Goal: Task Accomplishment & Management: Use online tool/utility

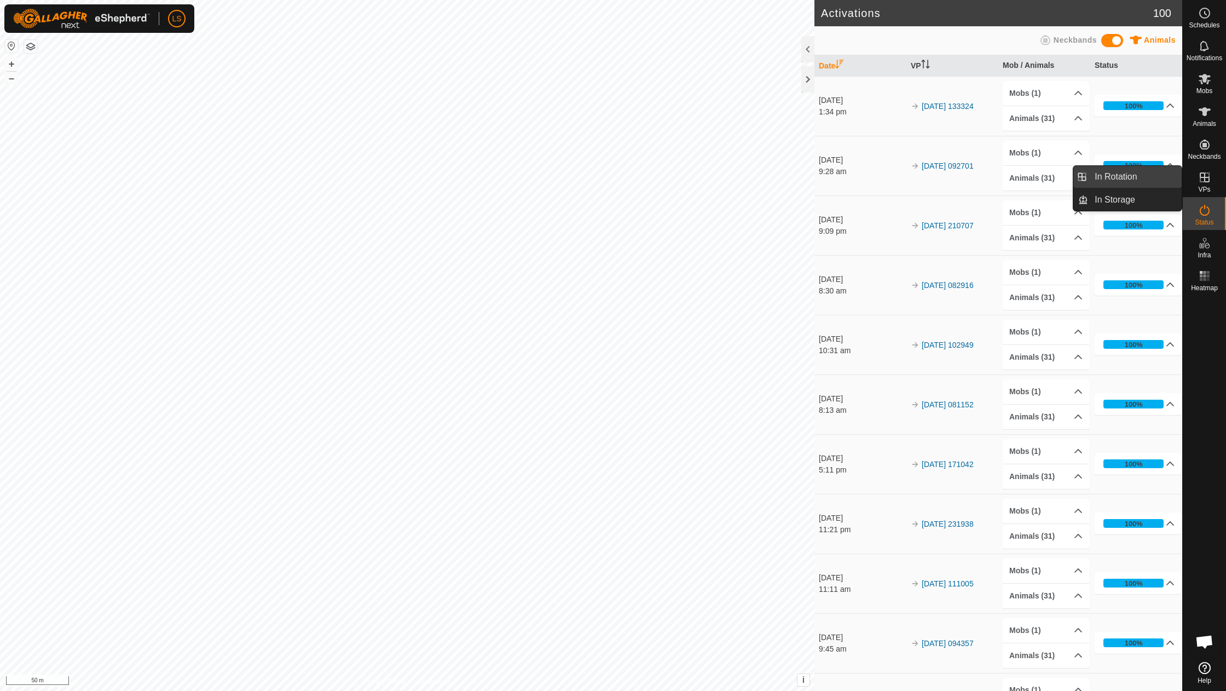
click at [1115, 174] on link "In Rotation" at bounding box center [1135, 177] width 94 height 22
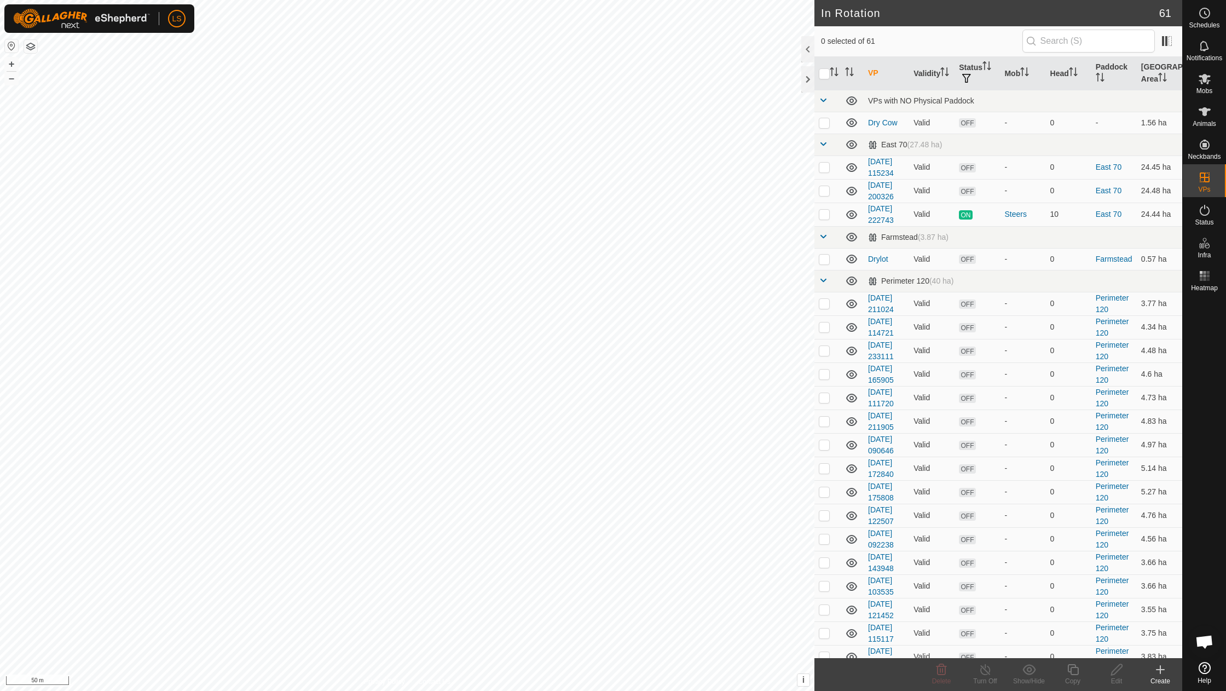
click at [1161, 672] on icon at bounding box center [1160, 669] width 13 height 13
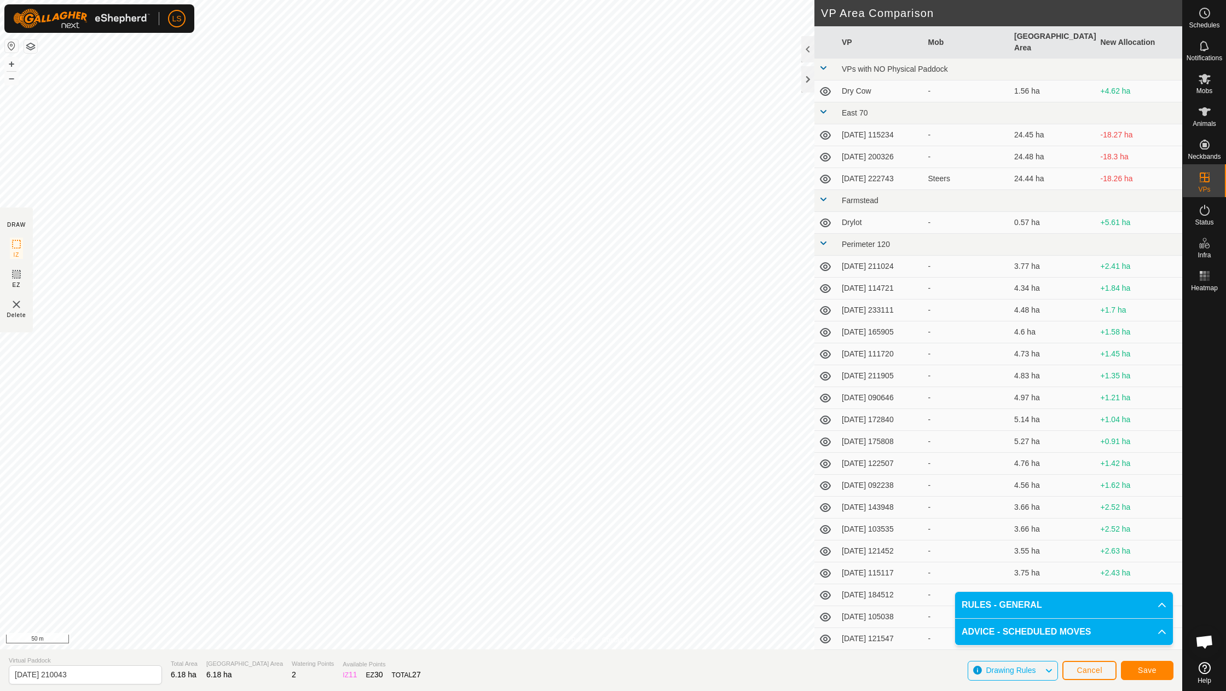
click at [1150, 671] on span "Save" at bounding box center [1147, 669] width 19 height 9
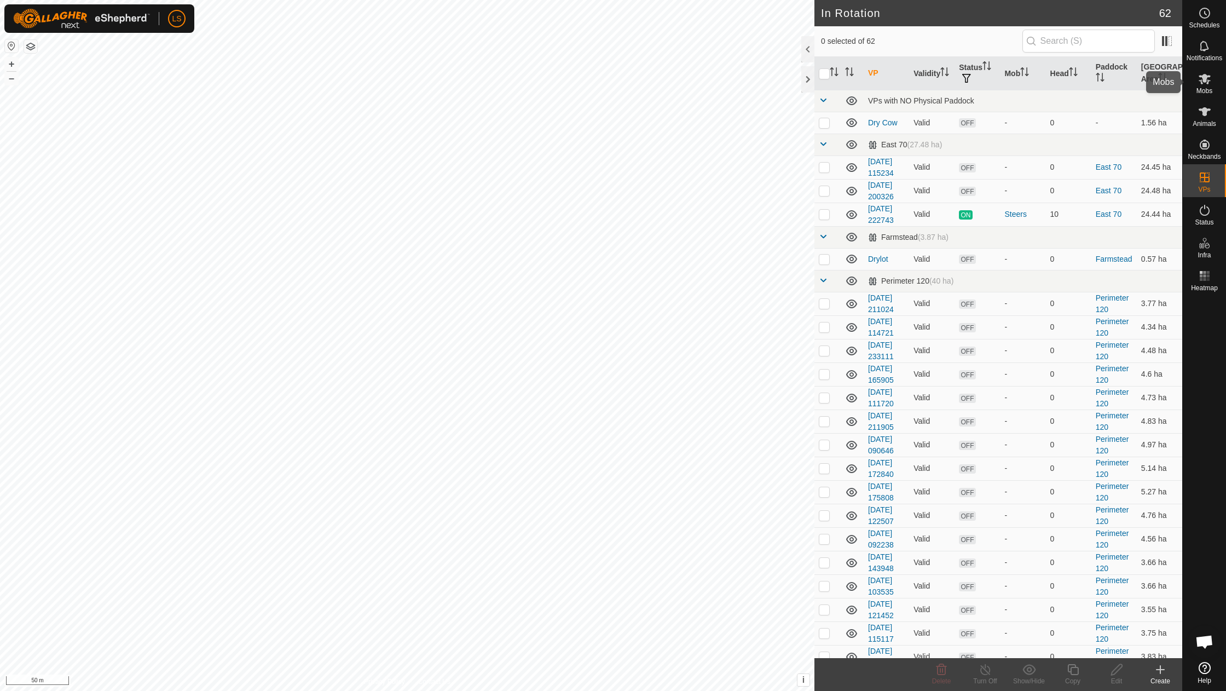
click at [1205, 81] on icon at bounding box center [1205, 79] width 12 height 10
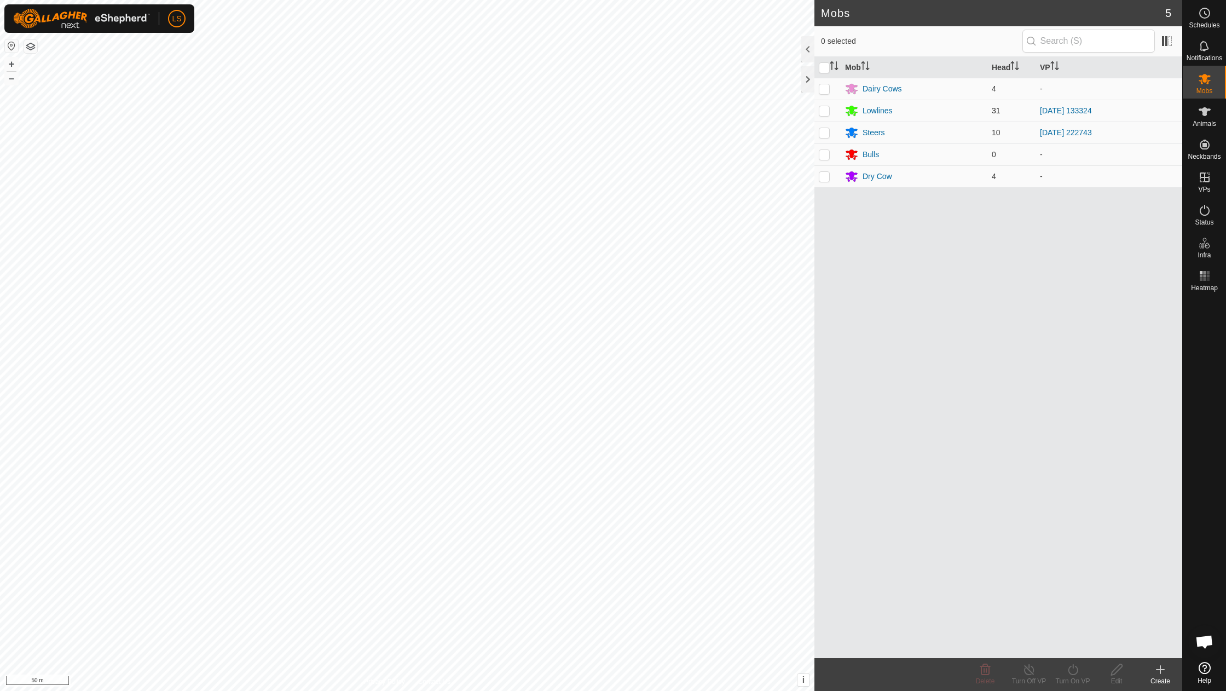
click at [823, 112] on div "LS Schedules Notifications Mobs Animals Neckbands VPs Status Infra Heatmap Help…" at bounding box center [613, 345] width 1226 height 691
click at [823, 112] on p-checkbox at bounding box center [824, 110] width 11 height 9
checkbox input "true"
click at [1079, 668] on icon at bounding box center [1073, 669] width 14 height 13
click at [1080, 643] on link "Now" at bounding box center [1105, 645] width 108 height 22
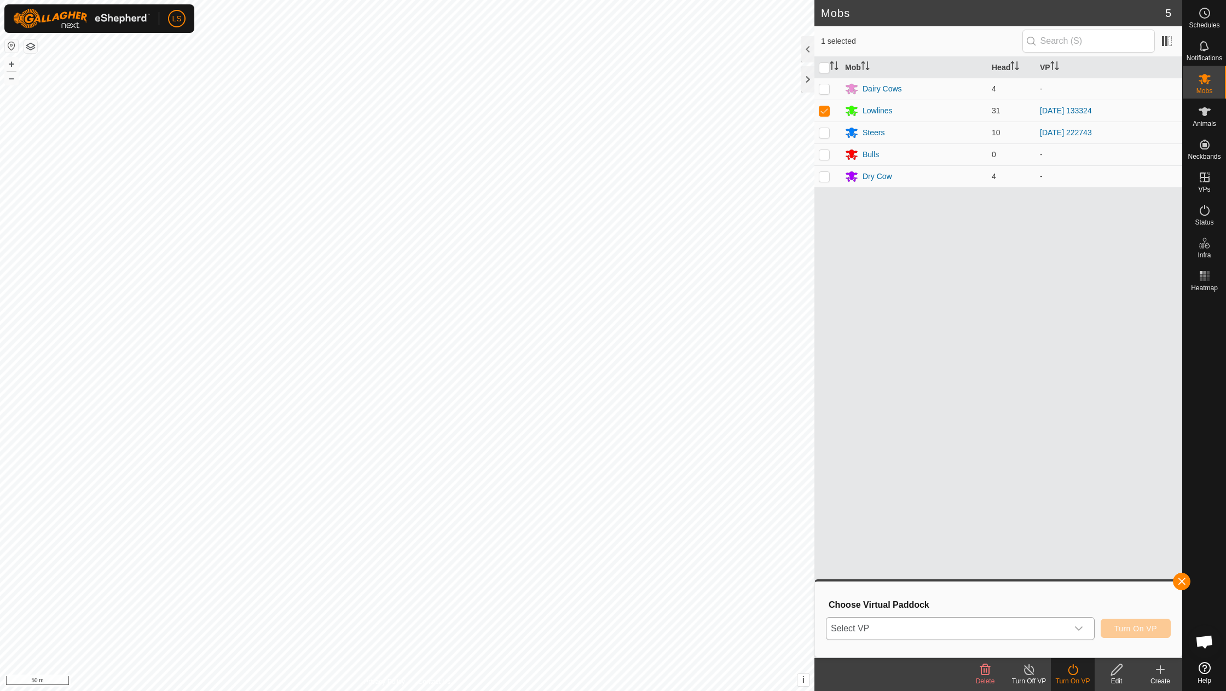
click at [1083, 628] on icon "dropdown trigger" at bounding box center [1078, 628] width 9 height 9
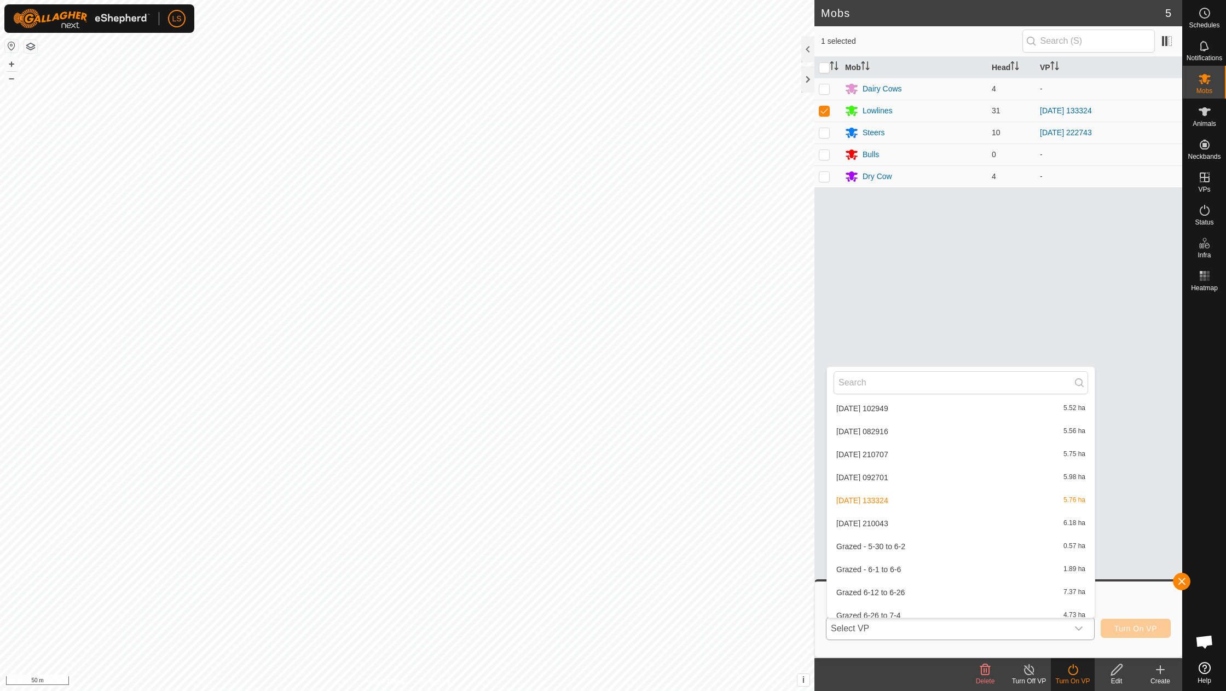
scroll to position [1110, 0]
click at [875, 515] on li "[DATE] 210043 6.18 ha" at bounding box center [961, 526] width 268 height 22
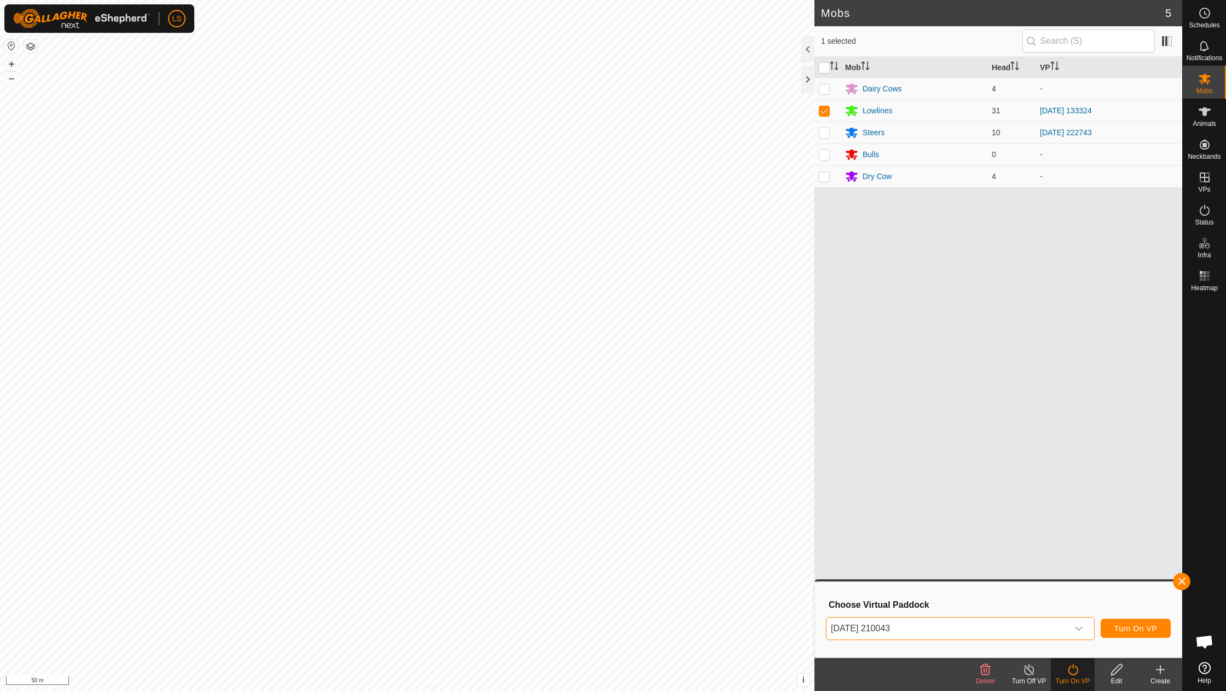
click at [1135, 631] on span "Turn On VP" at bounding box center [1135, 628] width 43 height 9
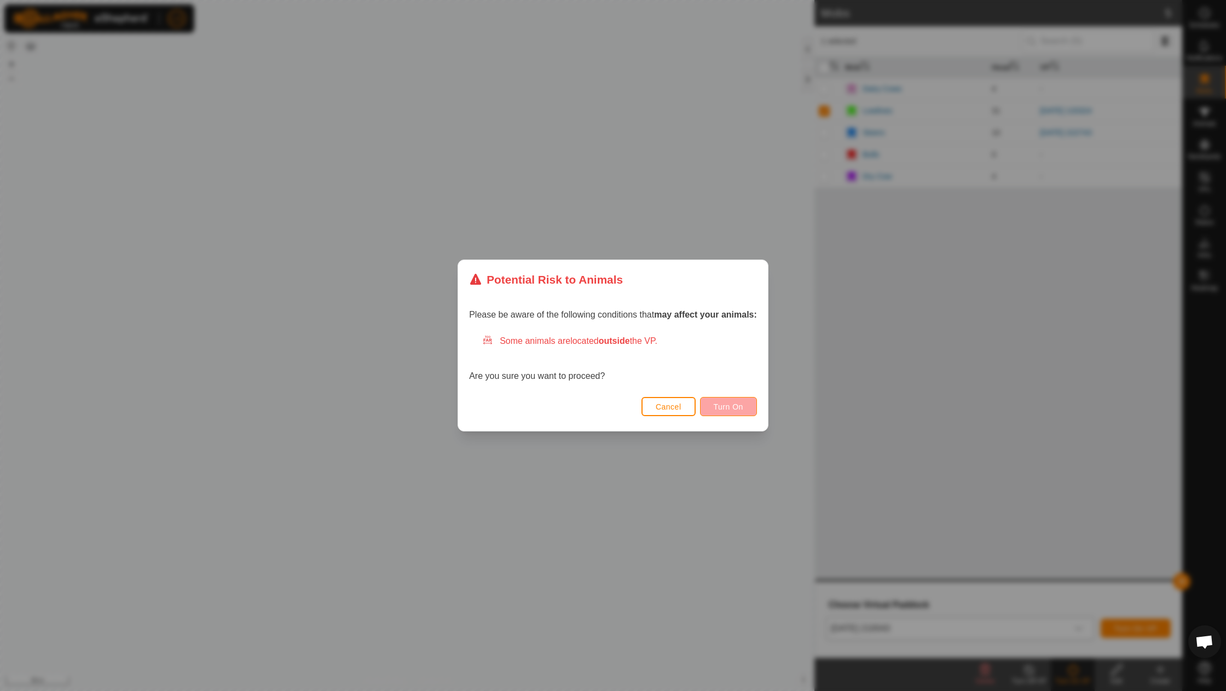
click at [738, 404] on span "Turn On" at bounding box center [729, 406] width 30 height 9
